Goal: Use online tool/utility: Utilize a website feature to perform a specific function

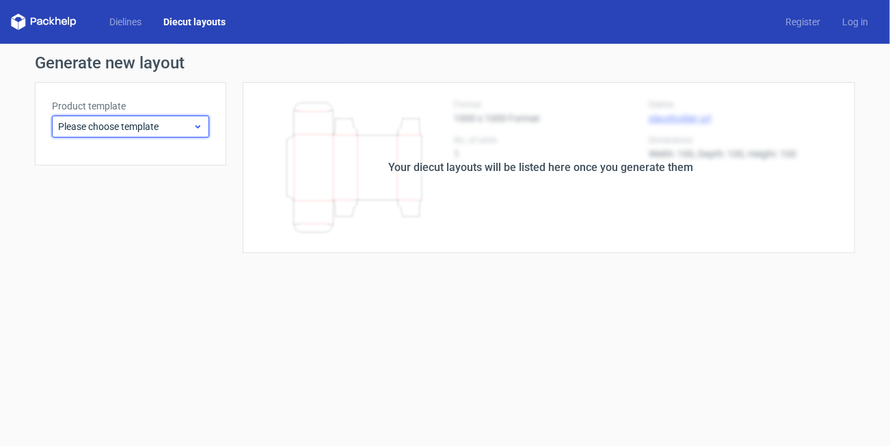
click at [170, 133] on div "Please choose template" at bounding box center [130, 127] width 157 height 22
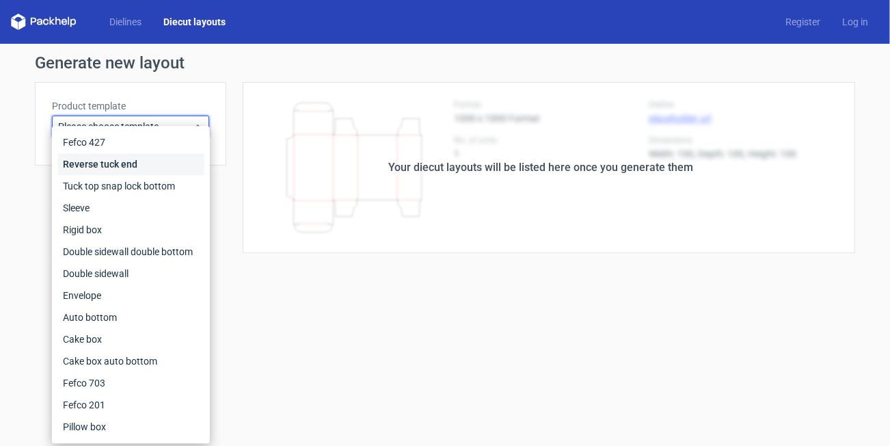
click at [154, 164] on div "Reverse tuck end" at bounding box center [130, 164] width 147 height 22
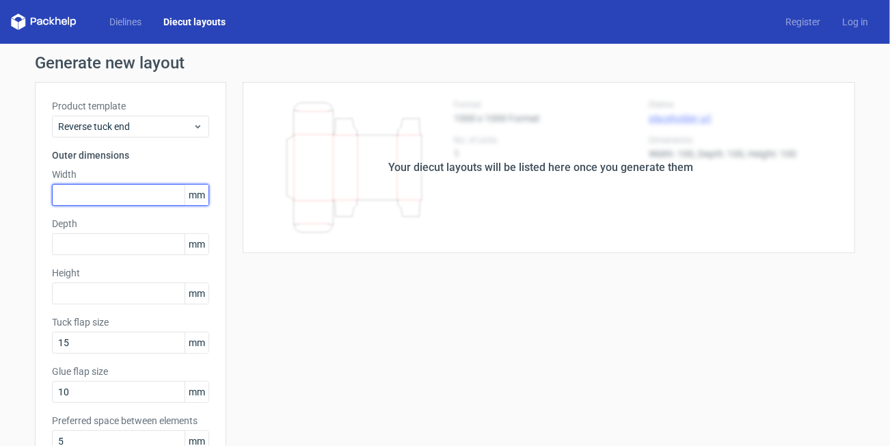
click at [122, 198] on input "text" at bounding box center [130, 195] width 157 height 22
type input "44"
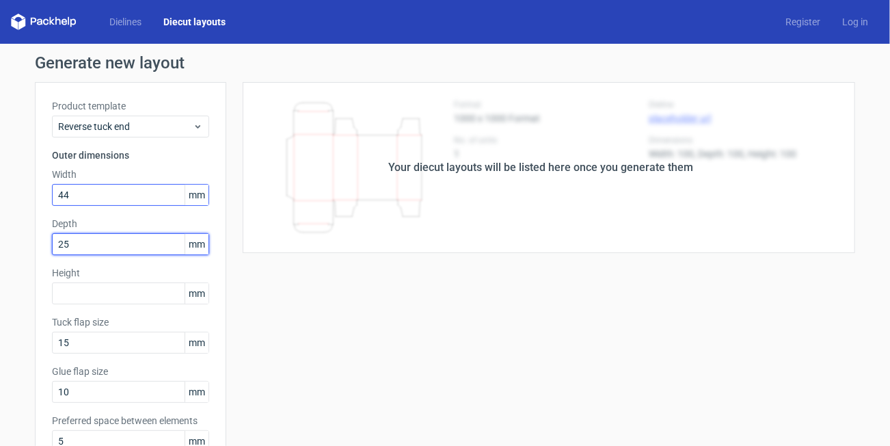
type input "25"
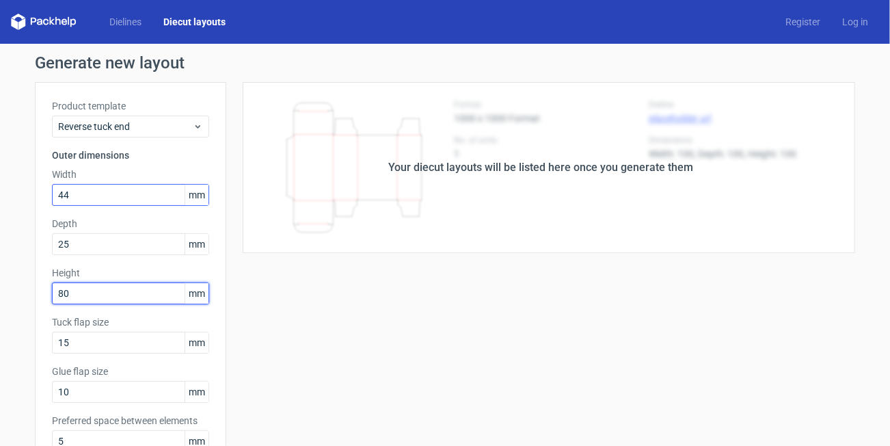
type input "80"
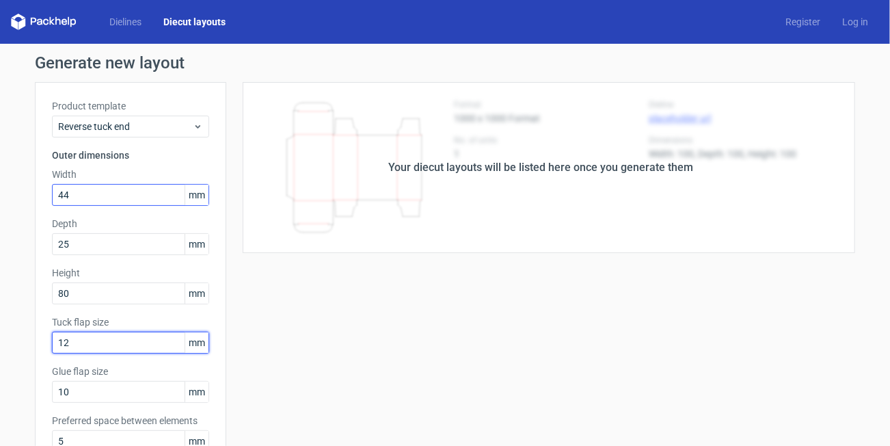
type input "12"
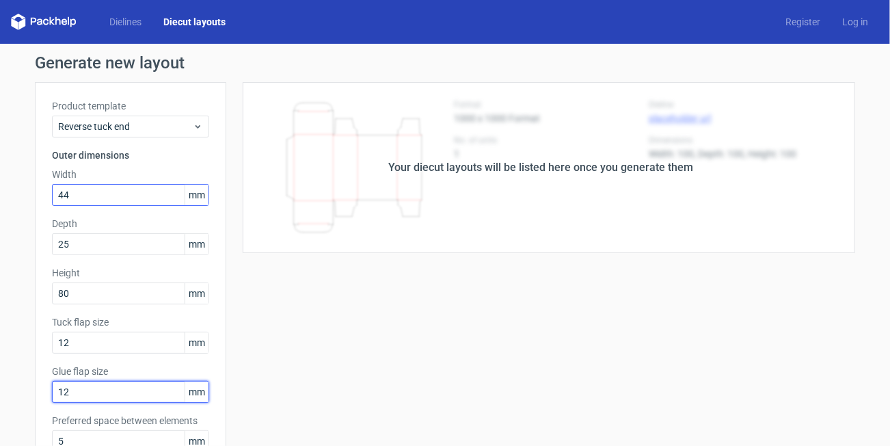
type input "12"
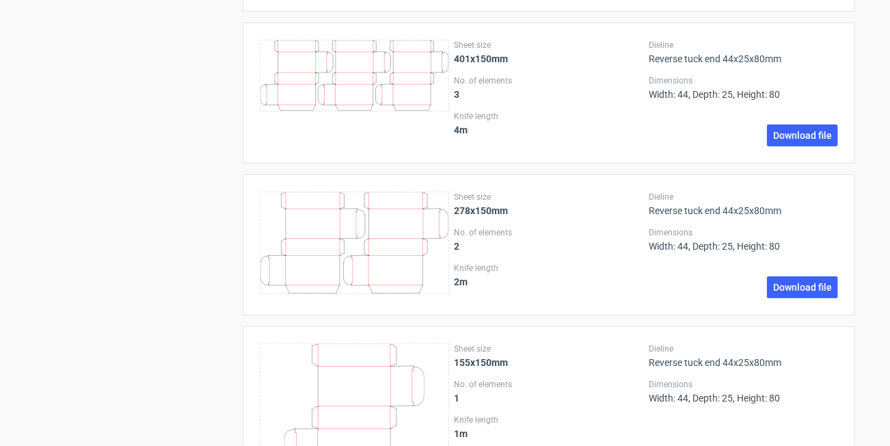
scroll to position [2145, 0]
